Goal: Task Accomplishment & Management: Manage account settings

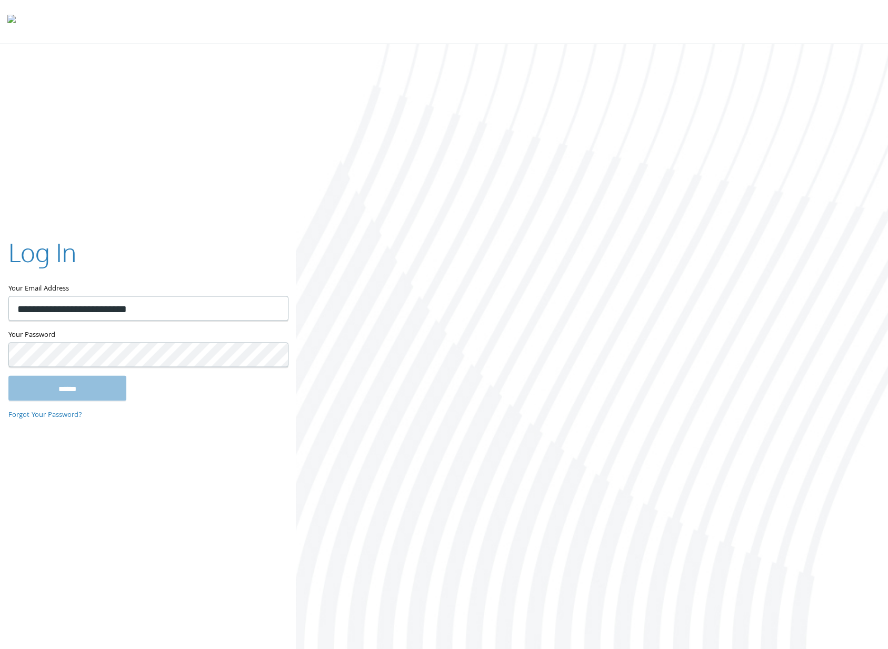
type input "**********"
click at [8, 375] on input "******" at bounding box center [67, 387] width 118 height 25
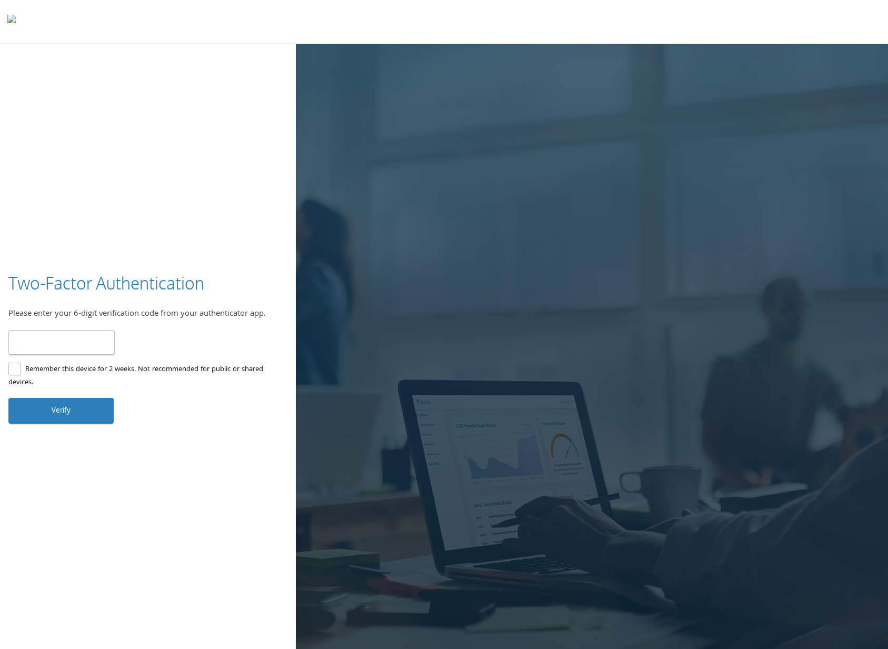
paste input "******"
type input "******"
